Goal: Transaction & Acquisition: Purchase product/service

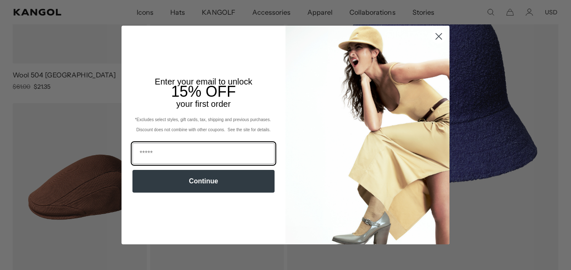
click at [240, 151] on input "Email" at bounding box center [203, 153] width 142 height 21
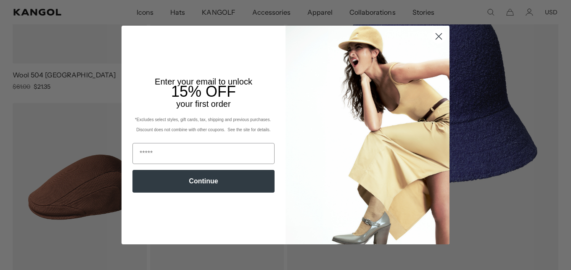
click at [436, 35] on circle "Close dialog" at bounding box center [439, 36] width 14 height 14
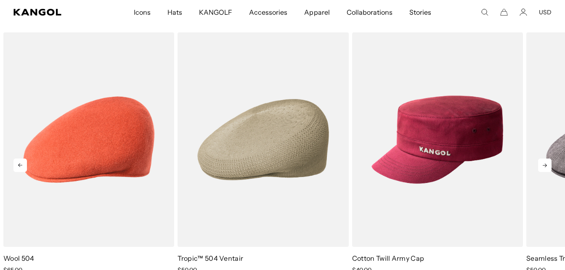
click at [543, 166] on icon at bounding box center [545, 166] width 4 height 4
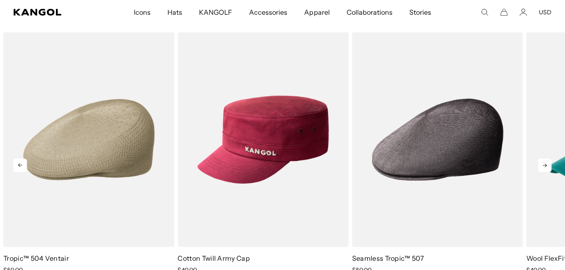
click at [543, 166] on icon at bounding box center [545, 166] width 4 height 4
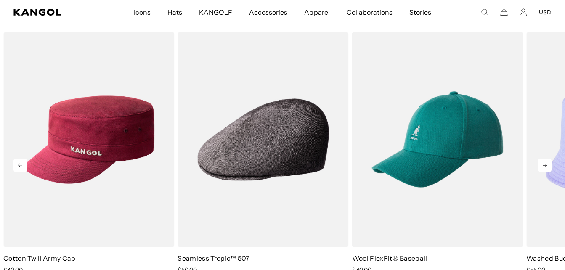
click at [543, 166] on icon at bounding box center [545, 166] width 4 height 4
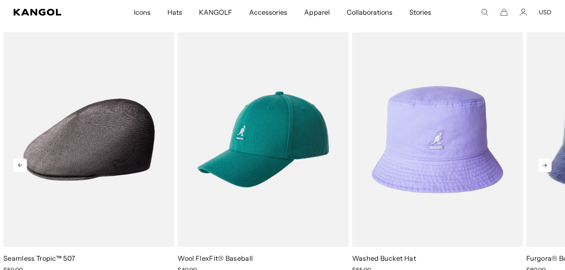
click at [543, 166] on icon at bounding box center [545, 166] width 4 height 4
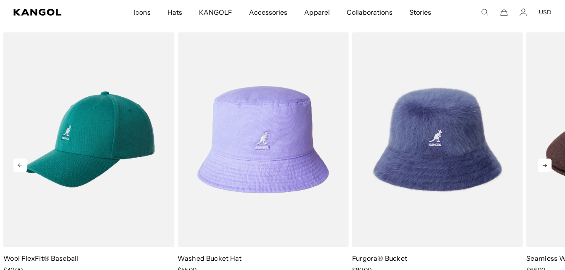
click at [543, 166] on icon at bounding box center [545, 166] width 4 height 4
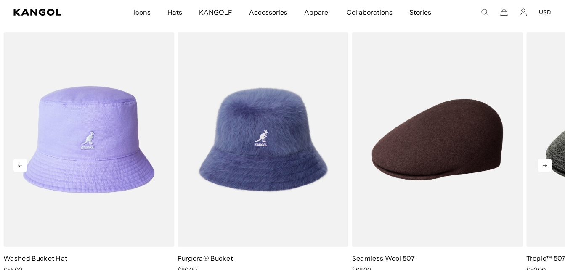
click at [543, 166] on icon at bounding box center [545, 166] width 4 height 4
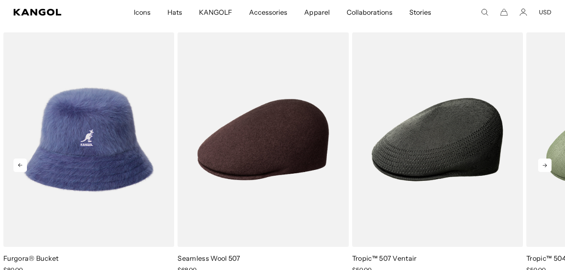
click at [543, 166] on icon at bounding box center [545, 166] width 4 height 4
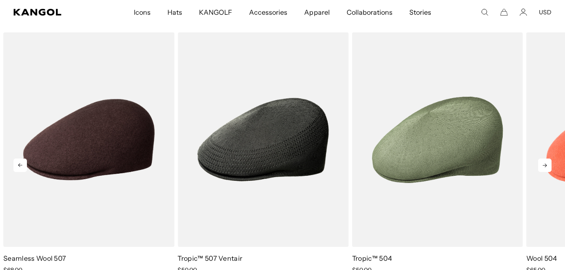
click at [543, 166] on icon at bounding box center [545, 166] width 4 height 4
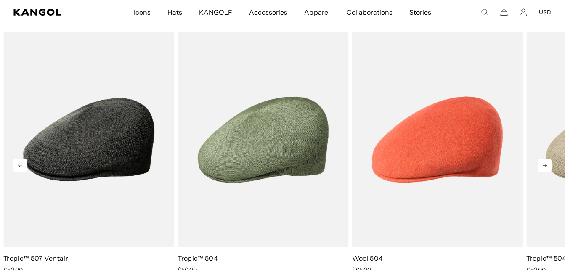
click at [543, 166] on icon at bounding box center [545, 166] width 4 height 4
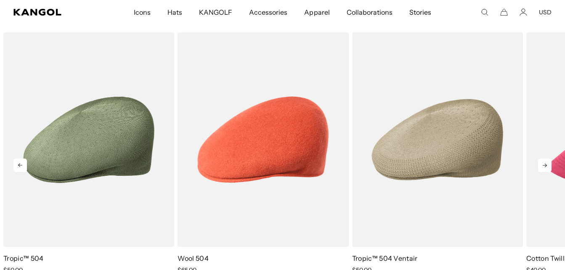
click at [543, 166] on icon at bounding box center [545, 166] width 4 height 4
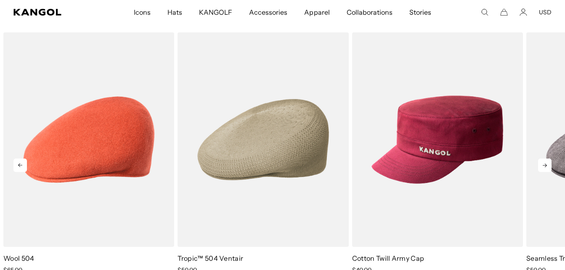
click at [543, 166] on icon at bounding box center [545, 166] width 4 height 4
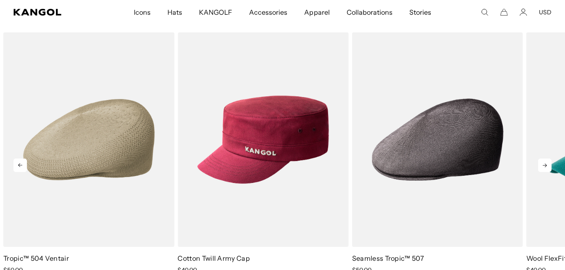
click at [543, 166] on icon at bounding box center [545, 166] width 4 height 4
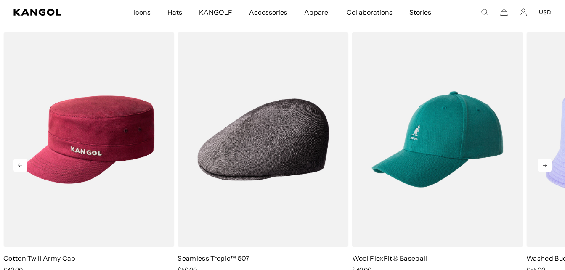
click at [543, 166] on icon at bounding box center [545, 166] width 4 height 4
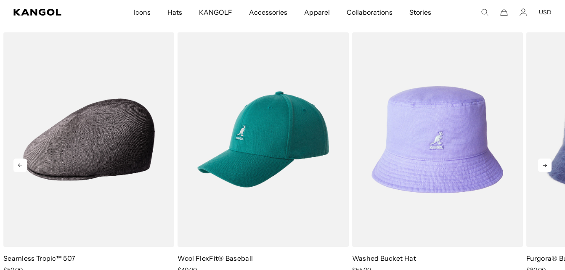
click at [543, 166] on icon at bounding box center [545, 166] width 4 height 4
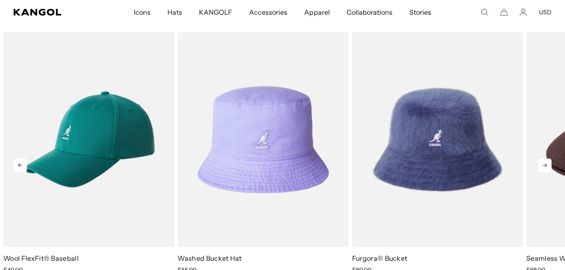
click at [543, 166] on icon at bounding box center [545, 166] width 4 height 4
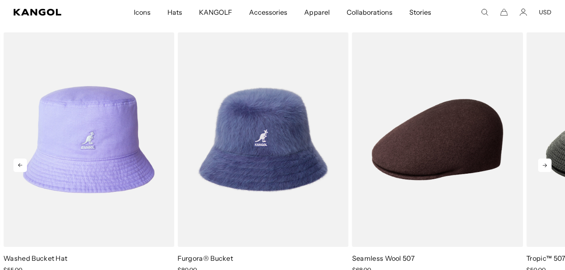
click at [543, 166] on icon at bounding box center [545, 166] width 4 height 4
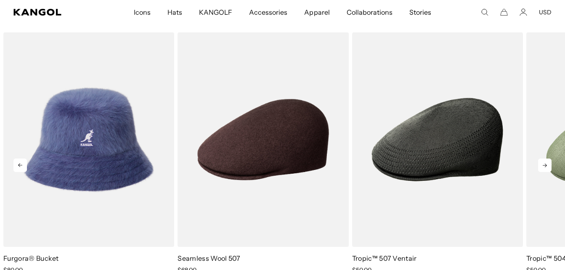
click at [543, 166] on icon at bounding box center [545, 166] width 4 height 4
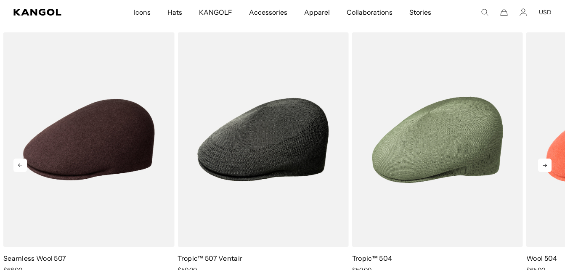
click at [543, 166] on icon at bounding box center [545, 166] width 4 height 4
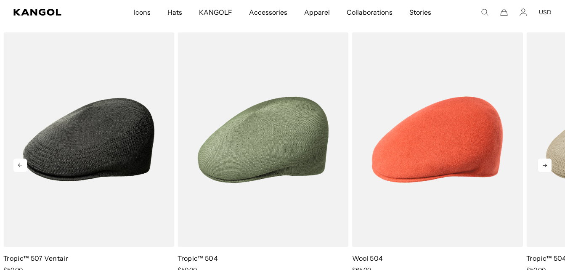
click at [543, 166] on icon at bounding box center [545, 166] width 4 height 4
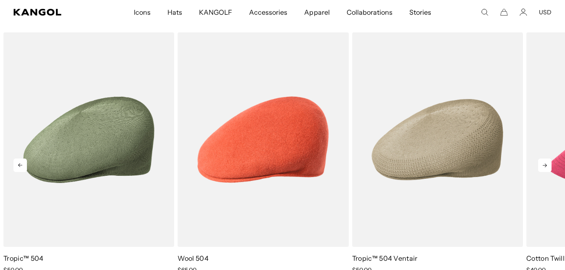
click at [543, 166] on icon at bounding box center [545, 166] width 4 height 4
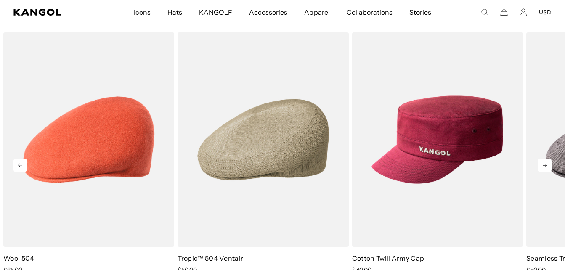
click at [543, 166] on icon at bounding box center [545, 166] width 4 height 4
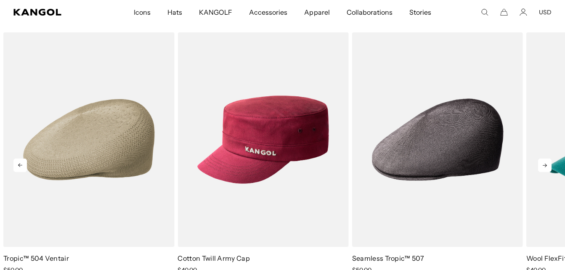
click at [543, 166] on icon at bounding box center [545, 166] width 4 height 4
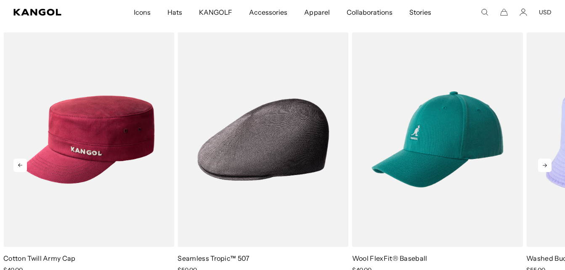
click at [543, 166] on icon at bounding box center [545, 166] width 4 height 4
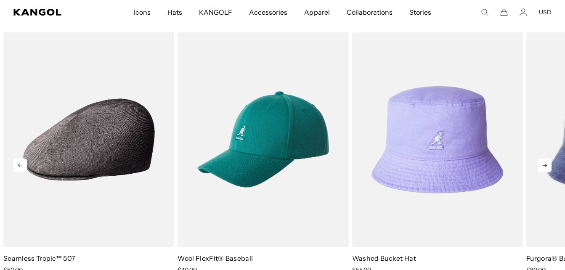
click at [543, 166] on icon at bounding box center [545, 166] width 4 height 4
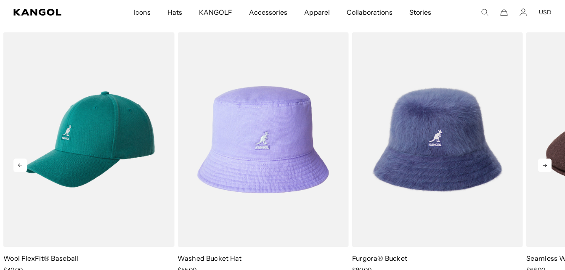
click at [543, 166] on icon at bounding box center [545, 166] width 4 height 4
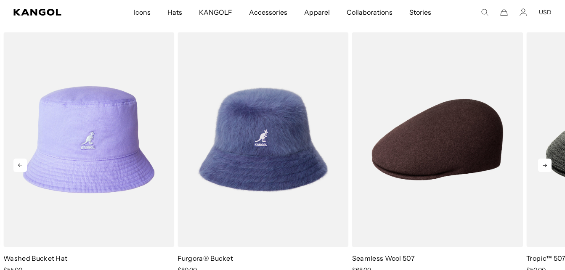
click at [543, 166] on icon at bounding box center [545, 166] width 4 height 4
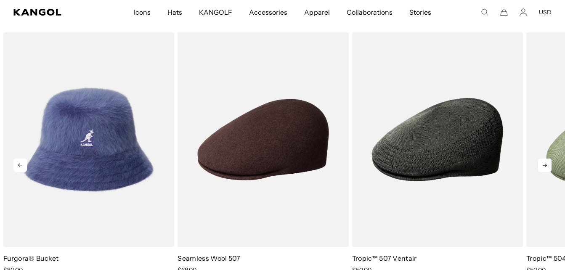
click at [543, 166] on icon at bounding box center [545, 166] width 4 height 4
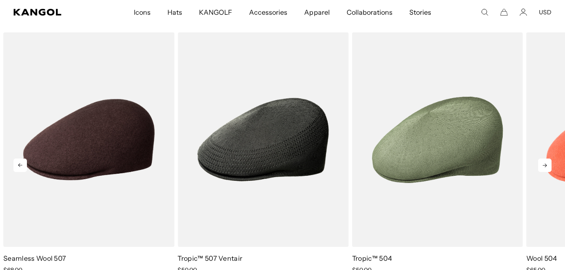
click at [543, 166] on icon at bounding box center [545, 166] width 4 height 4
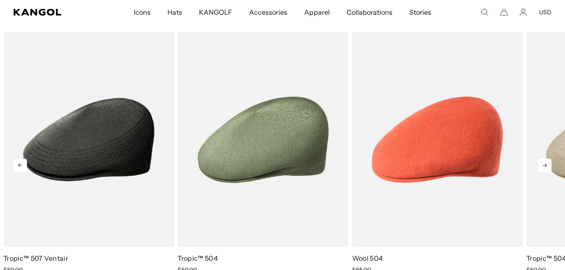
click at [543, 166] on icon at bounding box center [545, 166] width 4 height 4
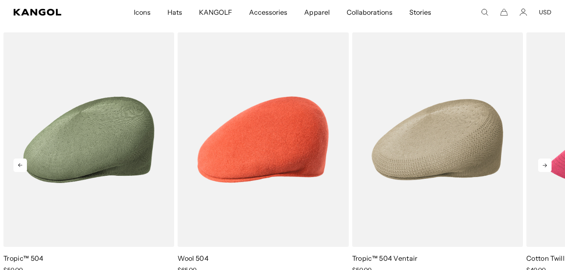
click at [543, 166] on icon at bounding box center [545, 166] width 4 height 4
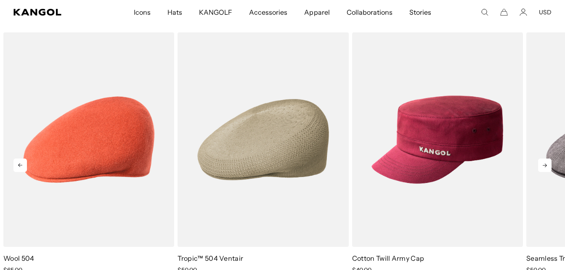
click at [543, 166] on icon at bounding box center [545, 166] width 4 height 4
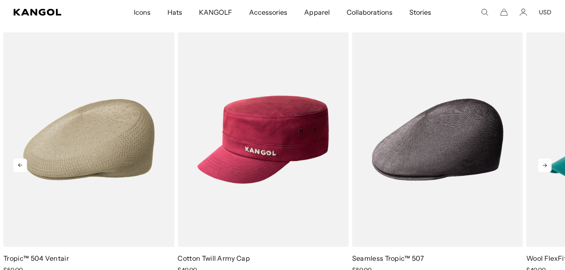
click at [543, 166] on icon at bounding box center [545, 166] width 4 height 4
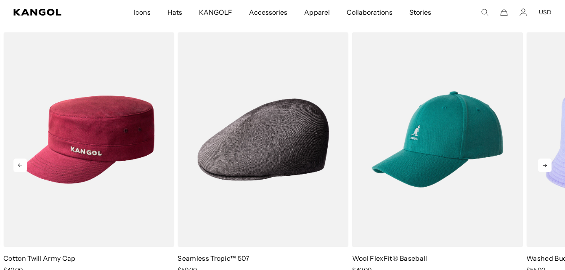
click at [543, 166] on icon at bounding box center [545, 166] width 4 height 4
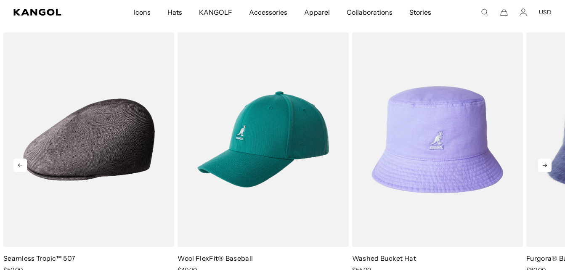
click at [543, 166] on icon at bounding box center [545, 166] width 4 height 4
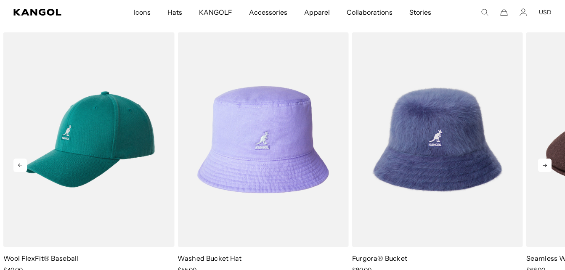
click at [543, 166] on icon at bounding box center [545, 166] width 4 height 4
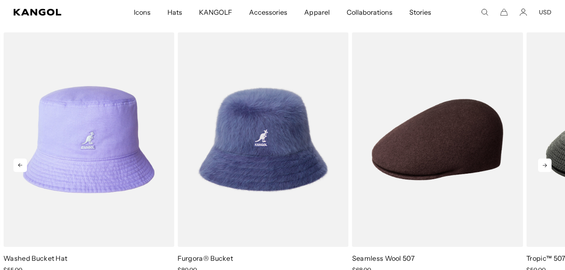
click at [543, 166] on icon at bounding box center [545, 166] width 4 height 4
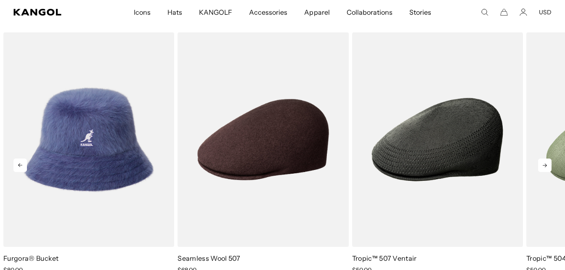
scroll to position [0, 173]
click at [543, 166] on icon at bounding box center [545, 166] width 4 height 4
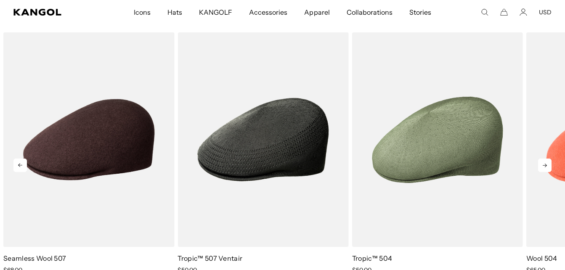
click at [543, 166] on icon at bounding box center [545, 166] width 4 height 4
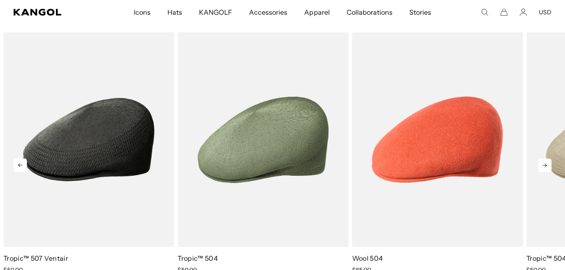
scroll to position [0, 0]
click at [543, 166] on icon at bounding box center [545, 166] width 4 height 4
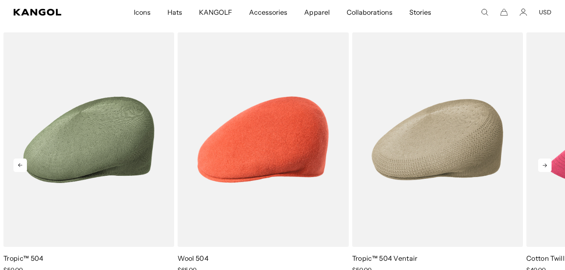
click at [543, 166] on icon at bounding box center [545, 166] width 4 height 4
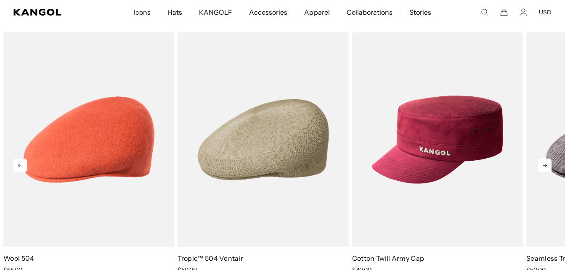
scroll to position [0, 173]
click at [543, 166] on icon at bounding box center [545, 166] width 4 height 4
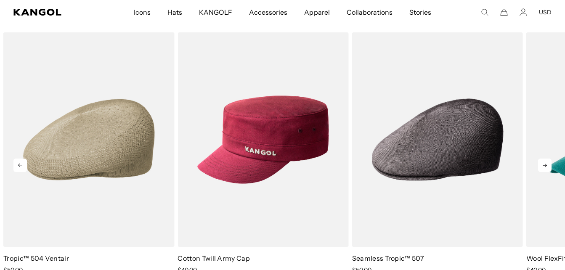
click at [543, 166] on icon at bounding box center [545, 166] width 4 height 4
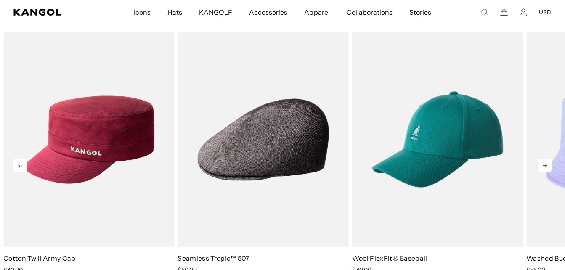
click at [543, 166] on icon at bounding box center [545, 166] width 4 height 4
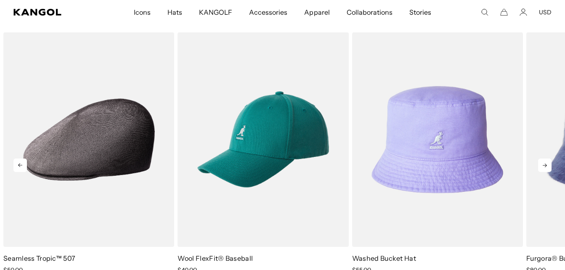
click at [543, 166] on icon at bounding box center [545, 166] width 4 height 4
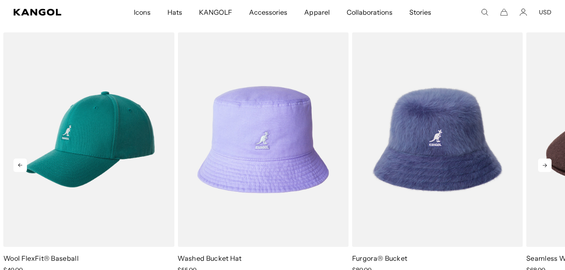
scroll to position [0, 0]
click at [543, 166] on icon at bounding box center [545, 166] width 4 height 4
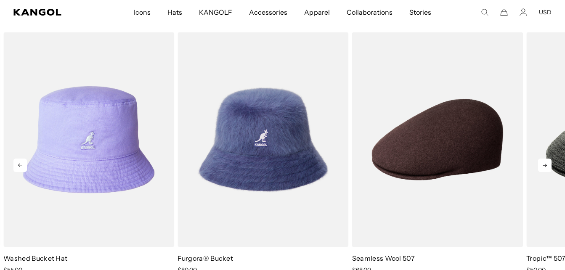
click at [543, 166] on icon at bounding box center [545, 166] width 4 height 4
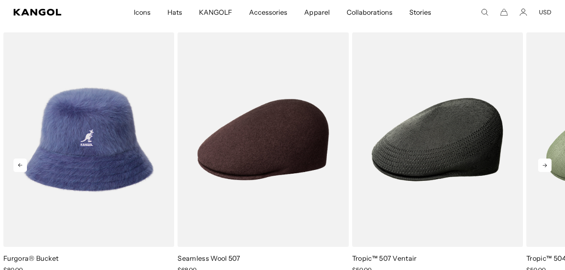
click at [543, 166] on icon at bounding box center [545, 166] width 4 height 4
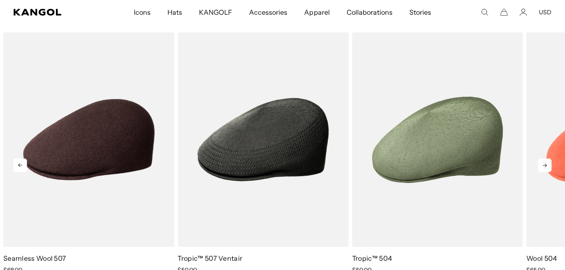
click at [543, 166] on icon at bounding box center [545, 166] width 4 height 4
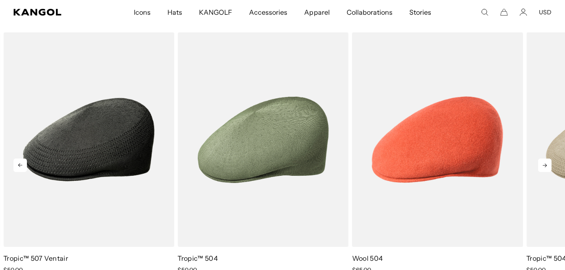
click at [543, 166] on icon at bounding box center [545, 166] width 4 height 4
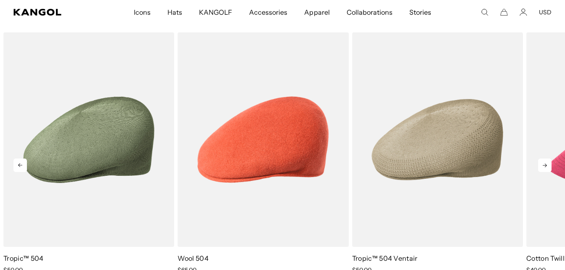
click at [543, 166] on icon at bounding box center [545, 166] width 4 height 4
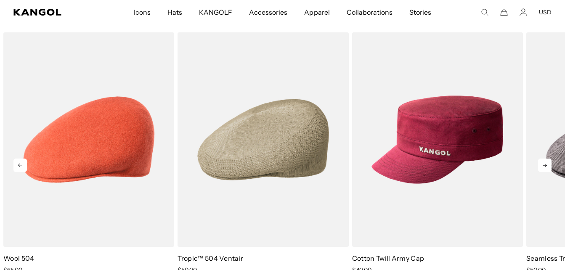
click at [543, 166] on icon at bounding box center [545, 166] width 4 height 4
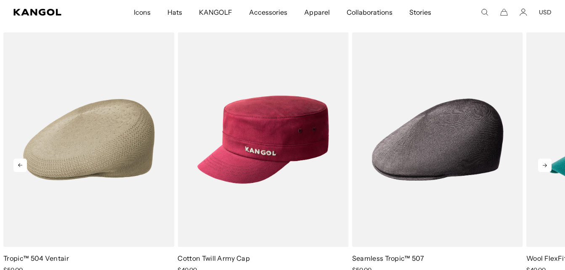
click at [543, 166] on icon at bounding box center [545, 166] width 4 height 4
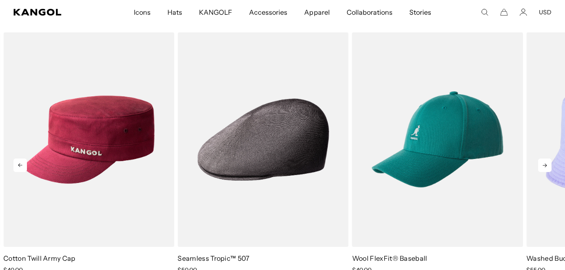
click at [543, 166] on icon at bounding box center [545, 166] width 4 height 4
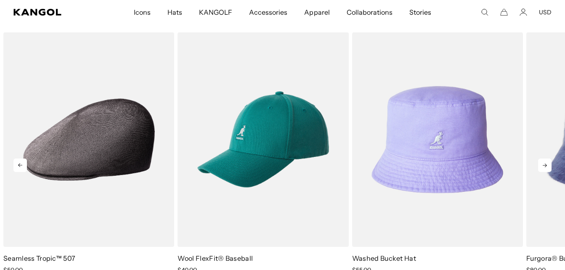
click at [543, 166] on icon at bounding box center [545, 166] width 4 height 4
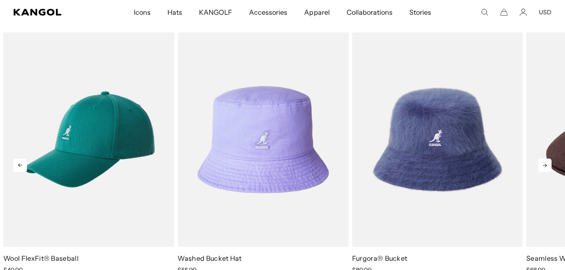
click at [543, 166] on icon at bounding box center [545, 166] width 4 height 4
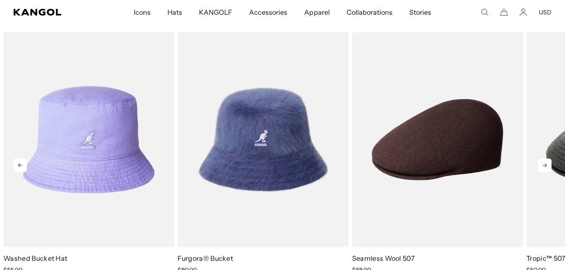
click at [543, 166] on icon at bounding box center [545, 166] width 4 height 4
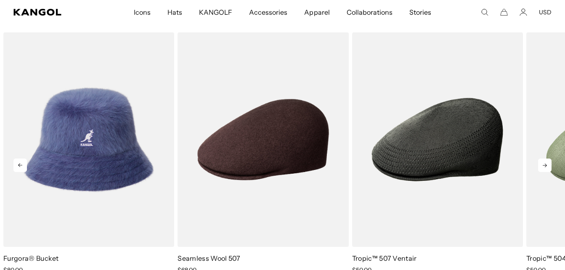
click at [543, 166] on icon at bounding box center [545, 166] width 4 height 4
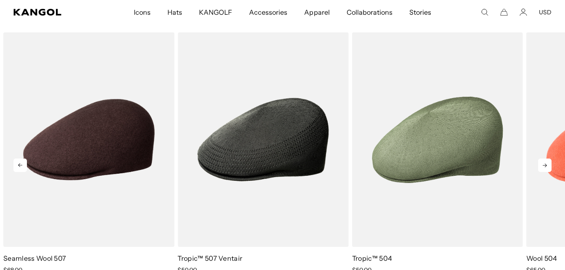
click at [543, 166] on icon at bounding box center [545, 166] width 4 height 4
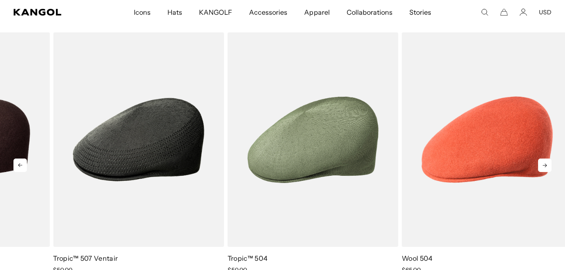
click at [543, 166] on div "Previous Next Sale Price $40.00 Sale Price" at bounding box center [282, 158] width 565 height 252
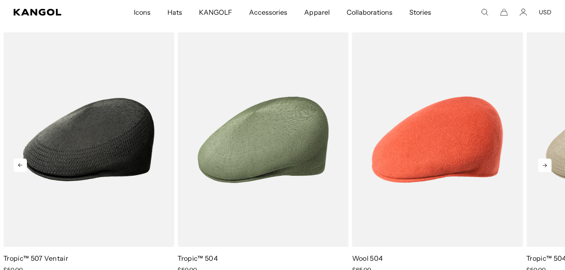
scroll to position [0, 173]
click at [543, 166] on icon at bounding box center [545, 166] width 4 height 4
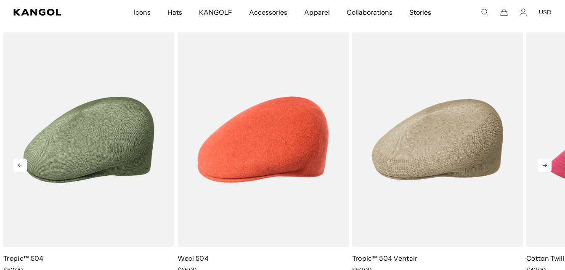
click at [543, 166] on icon at bounding box center [545, 166] width 4 height 4
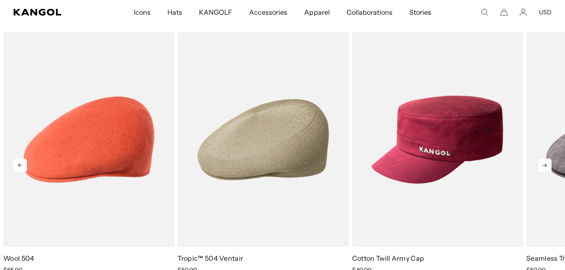
click at [543, 166] on icon at bounding box center [545, 166] width 4 height 4
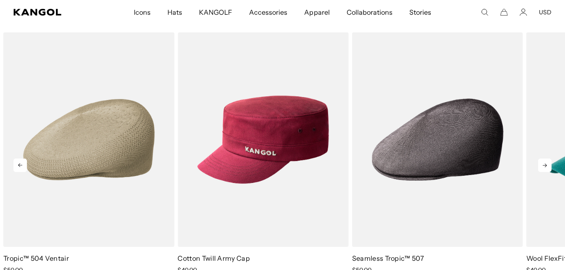
scroll to position [0, 0]
click at [543, 166] on icon at bounding box center [545, 166] width 4 height 4
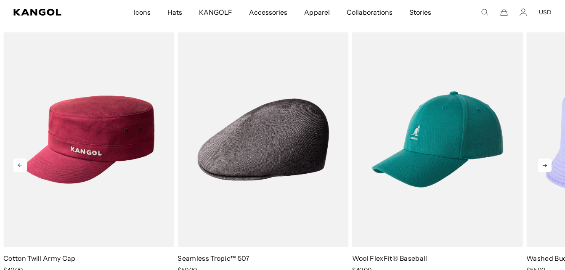
click at [543, 166] on icon at bounding box center [545, 166] width 4 height 4
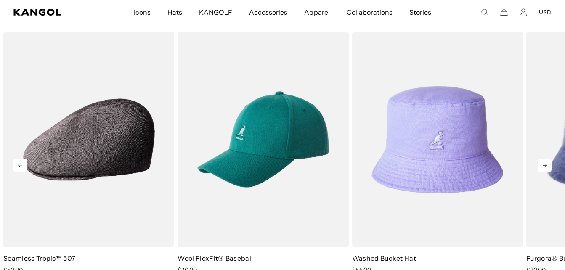
click at [543, 166] on icon at bounding box center [545, 166] width 4 height 4
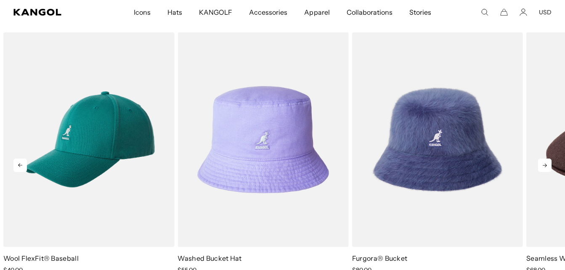
click at [543, 166] on icon at bounding box center [545, 166] width 4 height 4
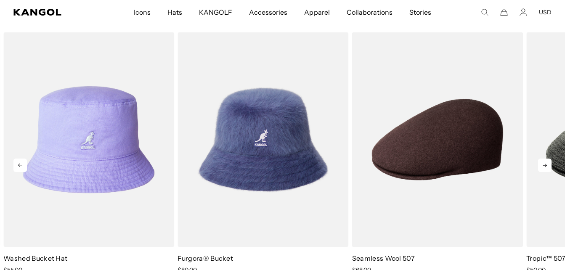
click at [543, 166] on icon at bounding box center [545, 166] width 4 height 4
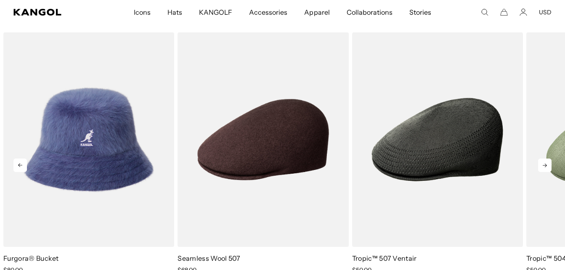
click at [543, 166] on icon at bounding box center [545, 166] width 4 height 4
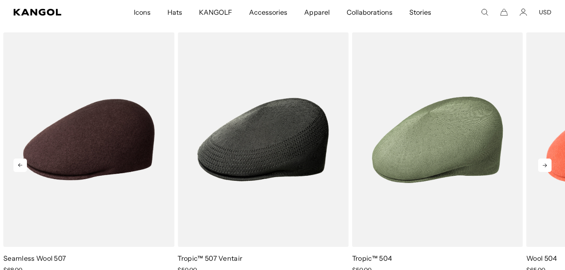
click at [543, 166] on icon at bounding box center [545, 166] width 4 height 4
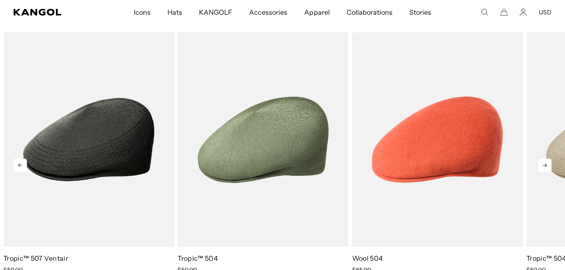
click at [543, 166] on icon at bounding box center [545, 166] width 4 height 4
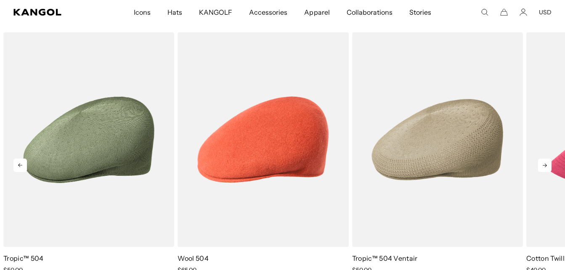
scroll to position [0, 0]
click at [0, 0] on link "3 of 10" at bounding box center [0, 0] width 0 height 0
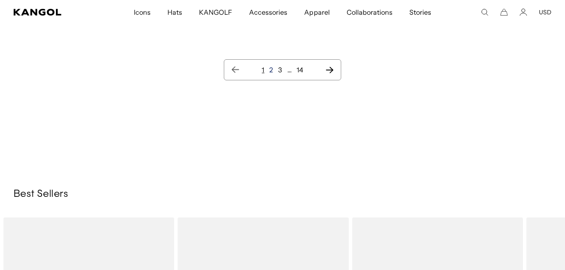
click at [271, 69] on link "2" at bounding box center [271, 70] width 4 height 8
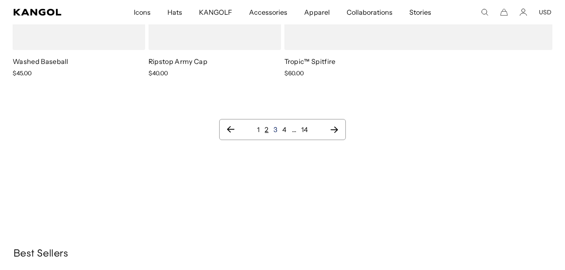
click at [275, 125] on link "3" at bounding box center [275, 129] width 4 height 8
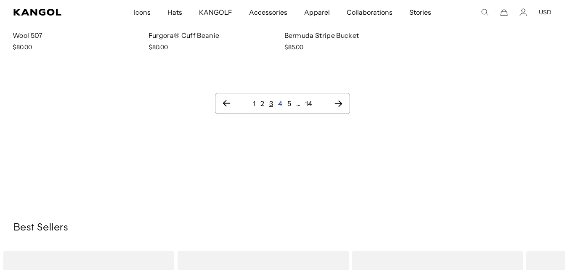
click at [281, 105] on link "4" at bounding box center [280, 103] width 4 height 8
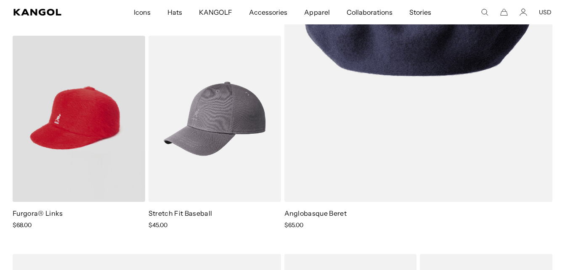
click at [109, 125] on video "Furgora® Links" at bounding box center [79, 119] width 132 height 166
click at [96, 125] on video "Furgora® Links" at bounding box center [79, 119] width 132 height 166
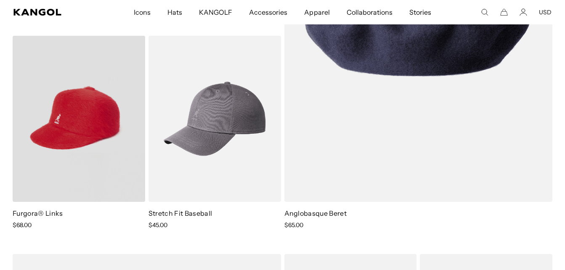
click at [96, 125] on video "Furgora® Links" at bounding box center [79, 119] width 132 height 166
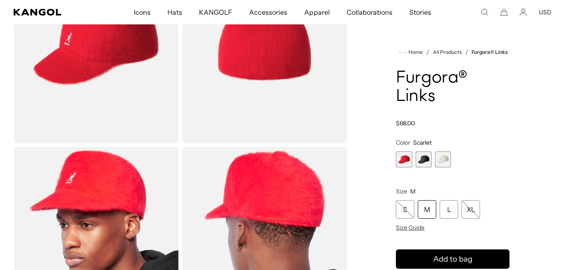
click at [442, 160] on span "3 of 3" at bounding box center [443, 159] width 16 height 16
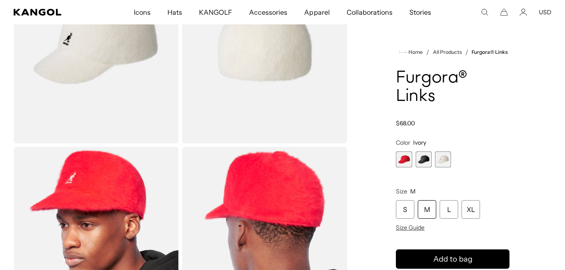
click at [426, 157] on span "2 of 3" at bounding box center [424, 159] width 16 height 16
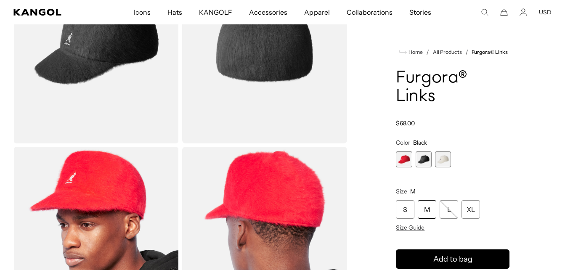
click at [439, 158] on span "3 of 3" at bounding box center [443, 159] width 16 height 16
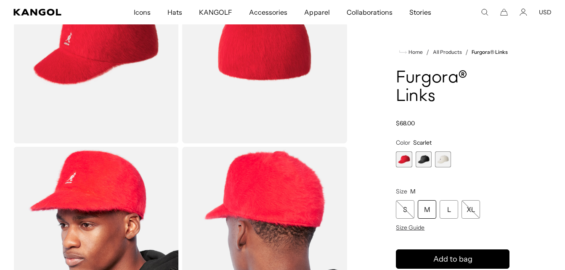
scroll to position [0, 173]
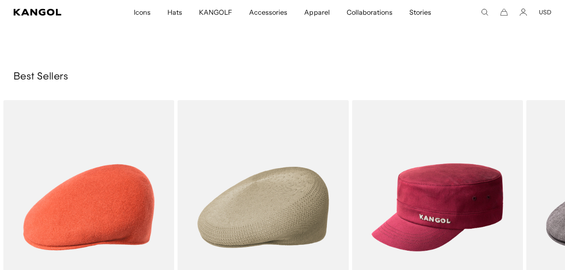
scroll to position [308, 0]
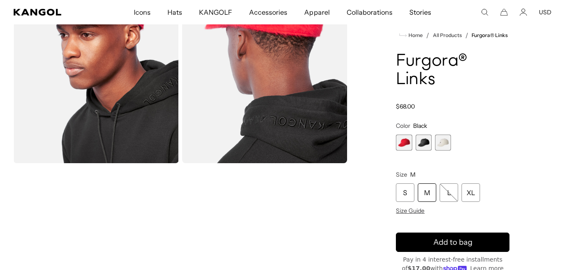
scroll to position [0, 173]
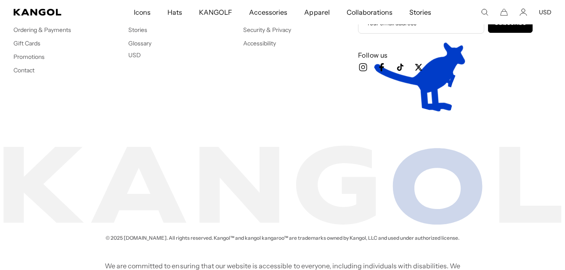
scroll to position [1508, 0]
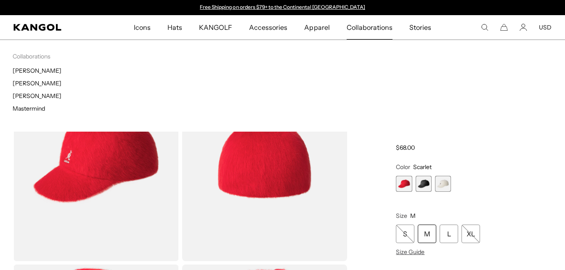
click at [373, 28] on span "Collaborations" at bounding box center [370, 27] width 46 height 24
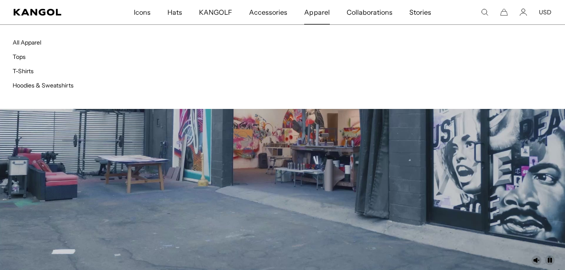
click at [274, 79] on ul "All Apparel Tops T-Shirts Hoodies & Sweatshirts" at bounding box center [148, 63] width 270 height 52
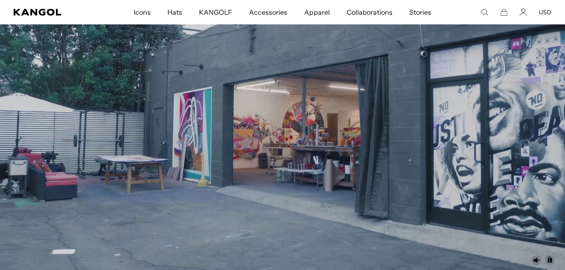
scroll to position [0, 173]
click at [535, 260] on icon "Unmute" at bounding box center [536, 260] width 6 height 5
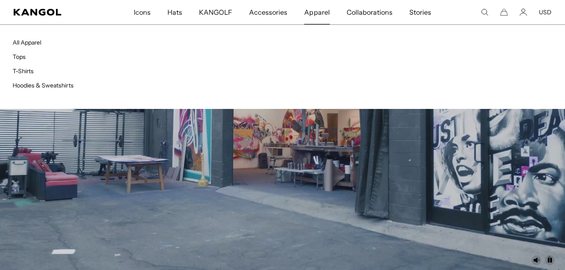
click at [310, 11] on span "Apparel" at bounding box center [316, 12] width 25 height 24
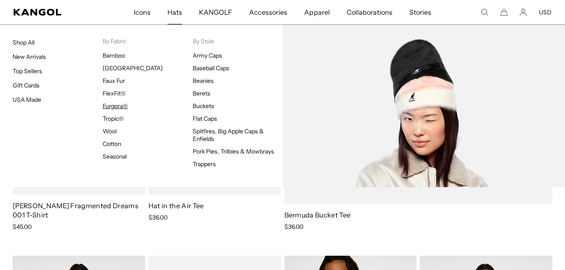
click at [120, 104] on link "Furgora®" at bounding box center [115, 106] width 25 height 8
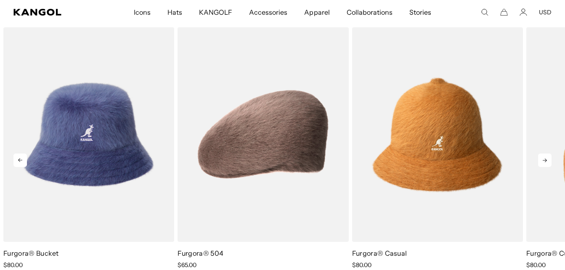
click at [541, 158] on icon at bounding box center [544, 160] width 13 height 13
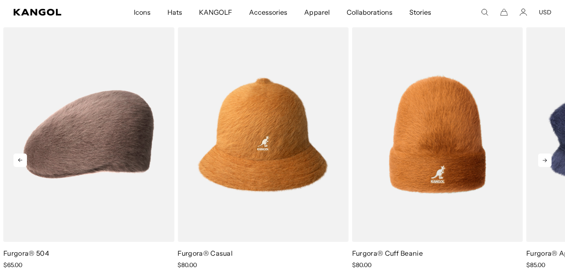
click at [541, 158] on icon at bounding box center [544, 160] width 13 height 13
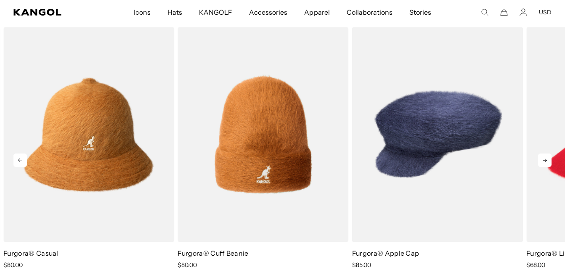
scroll to position [0, 173]
click at [541, 158] on icon at bounding box center [544, 160] width 13 height 13
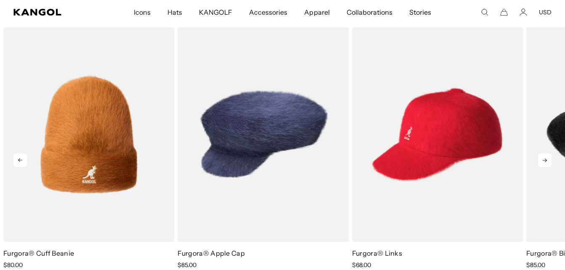
scroll to position [0, 0]
click at [541, 158] on icon at bounding box center [544, 160] width 13 height 13
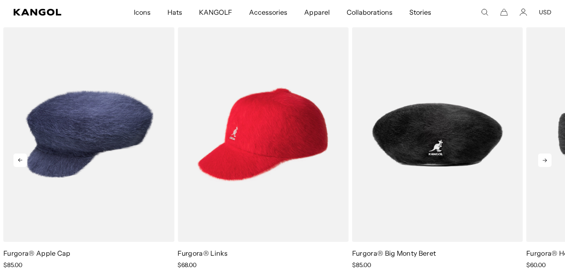
click at [541, 158] on icon at bounding box center [544, 160] width 13 height 13
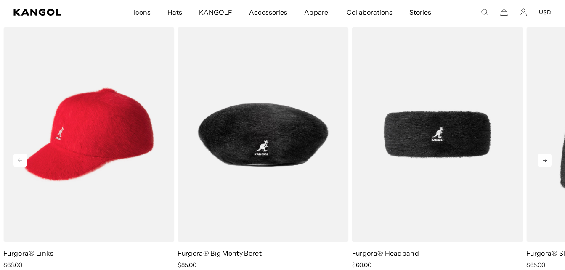
click at [541, 158] on icon at bounding box center [544, 160] width 13 height 13
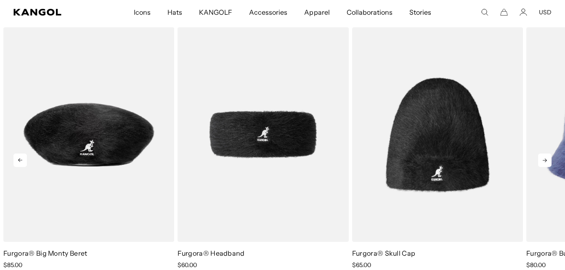
click at [541, 158] on icon at bounding box center [544, 160] width 13 height 13
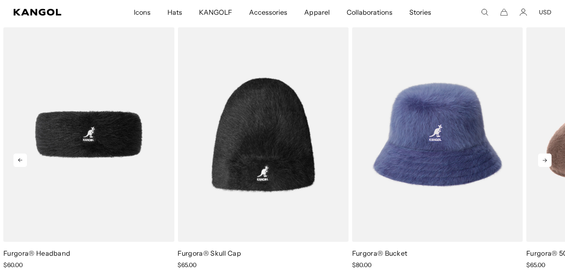
click at [541, 158] on icon at bounding box center [544, 160] width 13 height 13
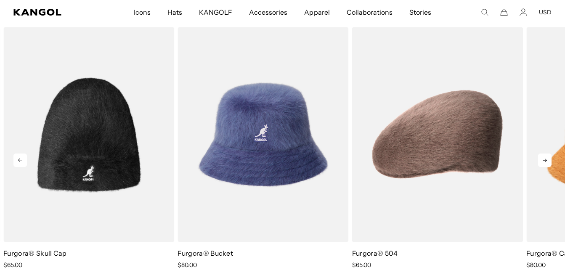
click at [541, 158] on icon at bounding box center [544, 160] width 13 height 13
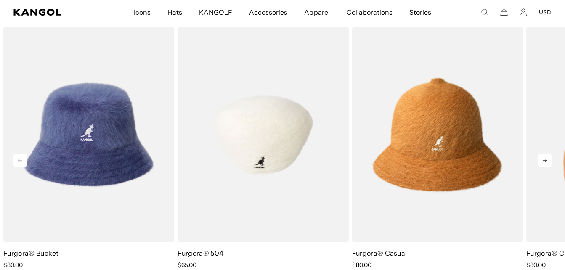
click at [283, 174] on img "2 of 9" at bounding box center [262, 134] width 171 height 214
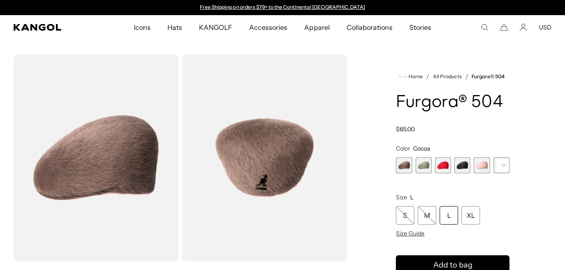
scroll to position [0, 173]
click at [442, 164] on span "3 of 7" at bounding box center [443, 165] width 16 height 16
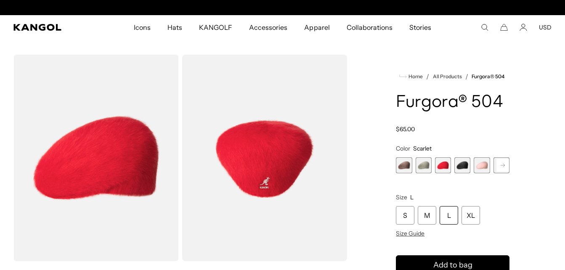
scroll to position [0, 173]
click at [500, 161] on rect at bounding box center [502, 165] width 13 height 13
click at [500, 161] on span "7 of 7" at bounding box center [501, 165] width 16 height 16
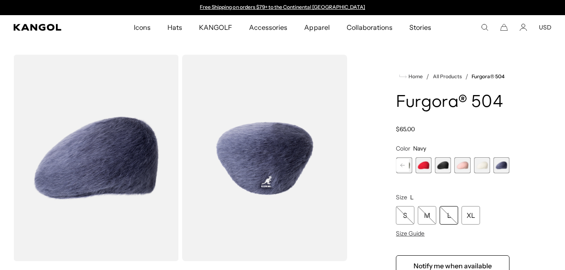
click at [479, 166] on span "6 of 7" at bounding box center [482, 165] width 16 height 16
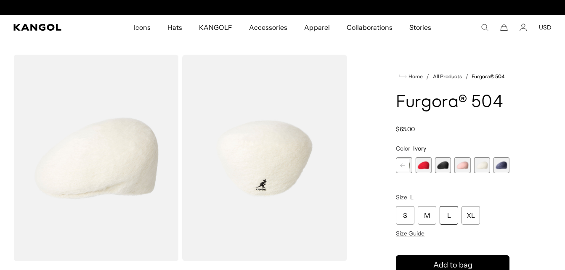
scroll to position [0, 173]
click at [421, 167] on span "3 of 7" at bounding box center [424, 165] width 16 height 16
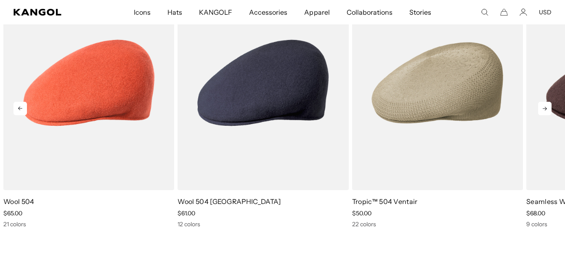
scroll to position [0, 173]
click at [546, 107] on icon at bounding box center [544, 108] width 13 height 13
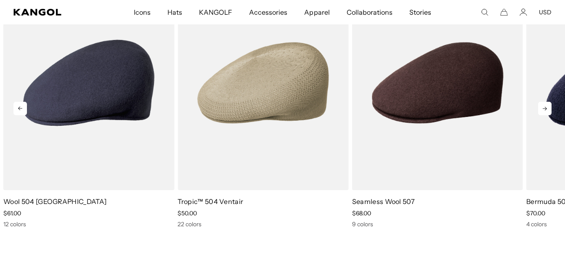
click at [546, 107] on icon at bounding box center [544, 108] width 13 height 13
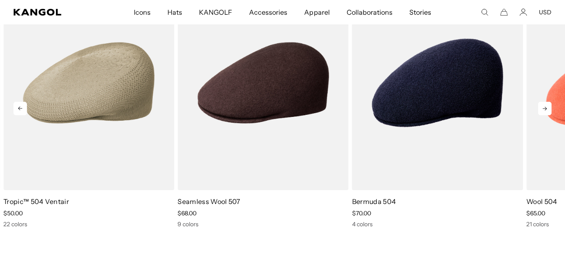
click at [546, 107] on icon at bounding box center [544, 108] width 13 height 13
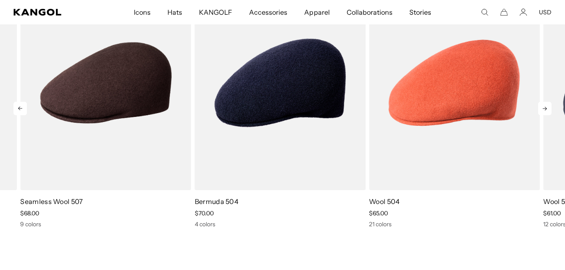
click at [546, 107] on div "Previous Next Sale Price $70.00 Sale Price" at bounding box center [282, 102] width 565 height 252
click at [546, 107] on icon at bounding box center [544, 108] width 13 height 13
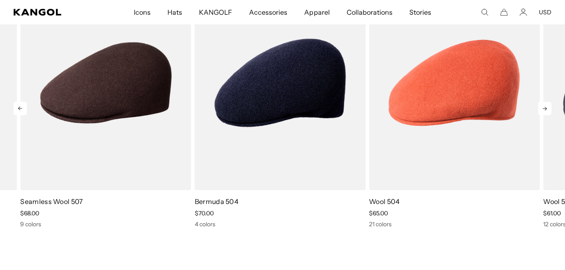
click at [546, 107] on icon at bounding box center [544, 108] width 13 height 13
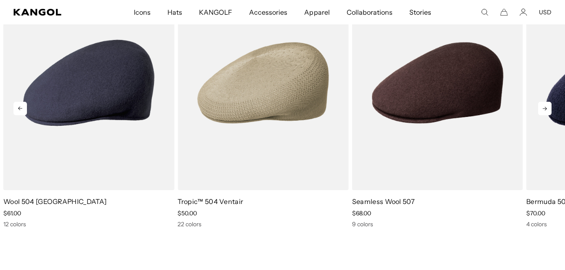
scroll to position [0, 0]
click at [546, 107] on icon at bounding box center [544, 108] width 13 height 13
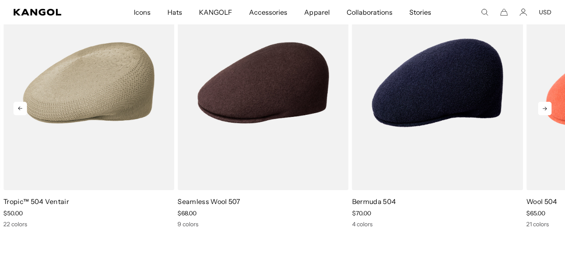
scroll to position [0, 173]
click at [546, 107] on icon at bounding box center [544, 108] width 13 height 13
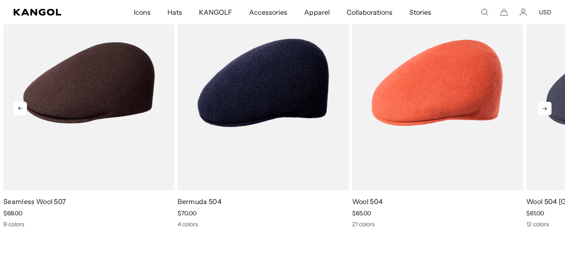
scroll to position [0, 0]
click at [546, 107] on icon at bounding box center [544, 108] width 13 height 13
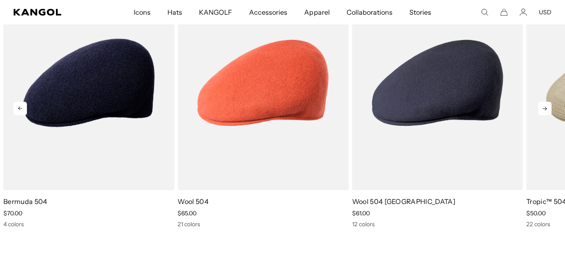
click at [546, 107] on icon at bounding box center [544, 108] width 13 height 13
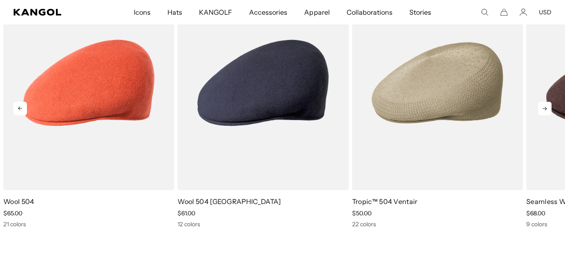
scroll to position [0, 173]
click at [546, 107] on icon at bounding box center [544, 108] width 13 height 13
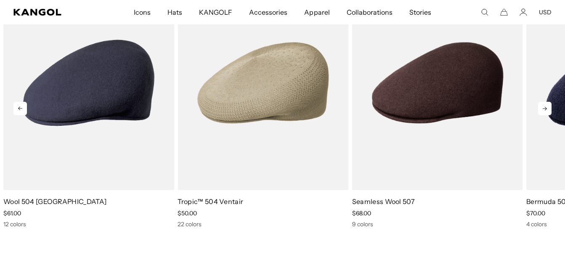
click at [546, 107] on icon at bounding box center [544, 108] width 13 height 13
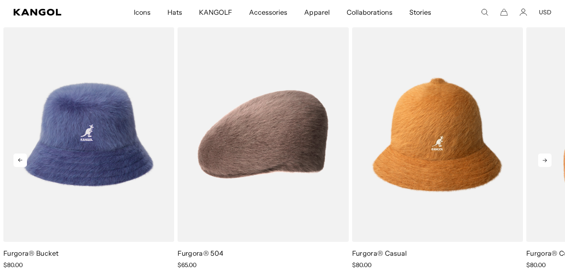
click at [546, 161] on icon at bounding box center [545, 161] width 4 height 4
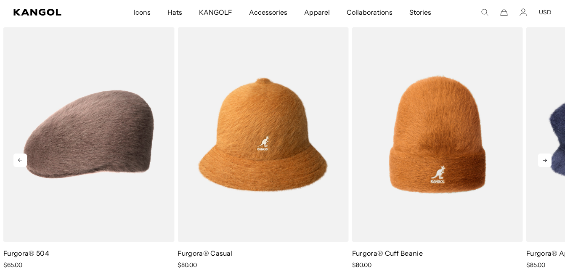
scroll to position [0, 173]
click at [546, 161] on icon at bounding box center [545, 161] width 4 height 4
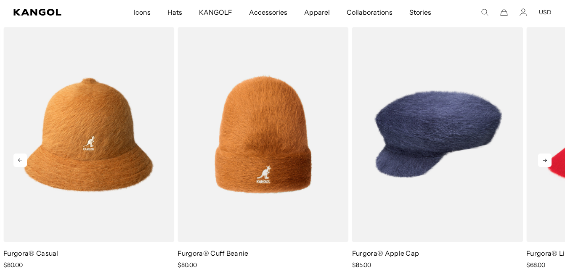
click at [546, 161] on icon at bounding box center [545, 161] width 4 height 4
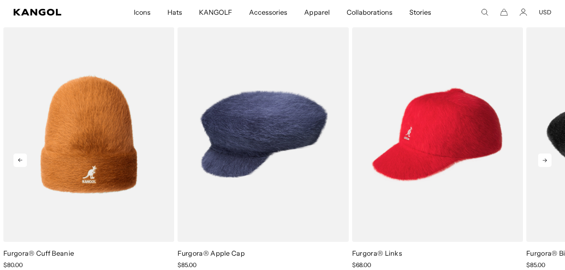
click at [546, 161] on icon at bounding box center [545, 161] width 4 height 4
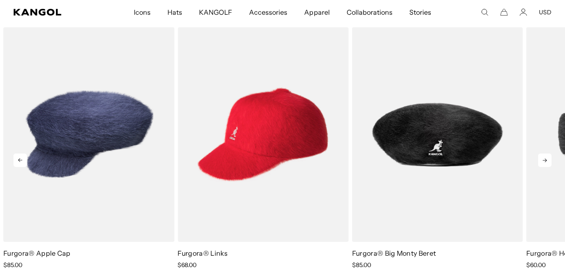
scroll to position [0, 0]
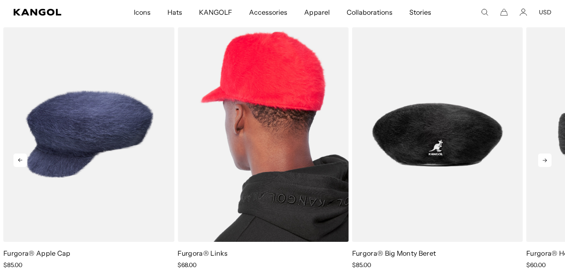
click at [258, 203] on img "6 of 9" at bounding box center [262, 134] width 171 height 214
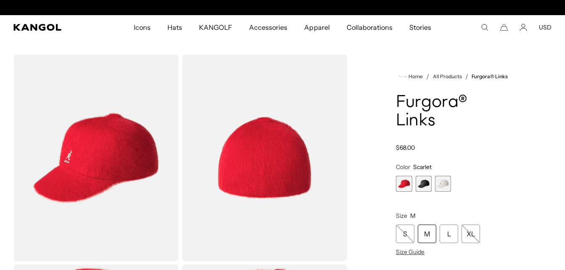
scroll to position [0, 173]
click at [443, 186] on span "3 of 3" at bounding box center [443, 184] width 16 height 16
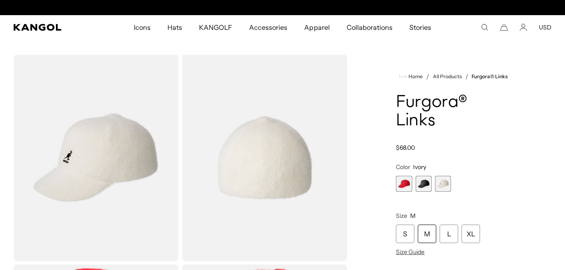
scroll to position [0, 173]
click at [401, 181] on span "1 of 3" at bounding box center [404, 184] width 16 height 16
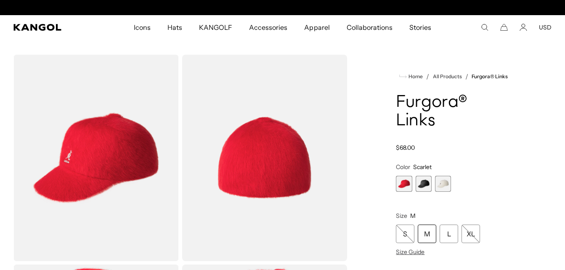
scroll to position [0, 173]
click at [421, 183] on span "2 of 3" at bounding box center [424, 184] width 16 height 16
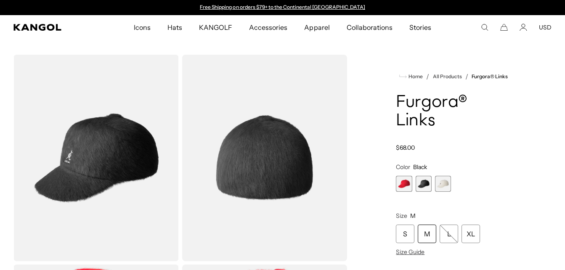
click at [421, 183] on span "2 of 3" at bounding box center [424, 184] width 16 height 16
